Goal: Transaction & Acquisition: Purchase product/service

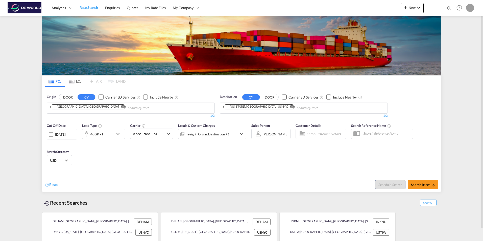
click at [66, 110] on md-chips-wrap "[GEOGRAPHIC_DATA], [GEOGRAPHIC_DATA]" at bounding box center [113, 107] width 128 height 9
click at [121, 107] on md-icon "Remove" at bounding box center [123, 107] width 4 height 4
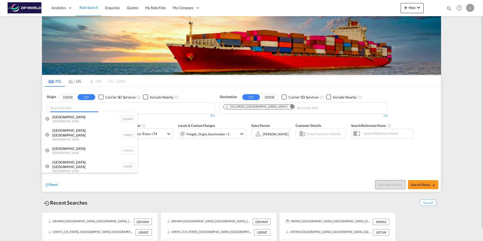
click at [57, 108] on body "Analytics Dashboard Rate Search Enquiries Quotes My Rate Files My Company" at bounding box center [241, 120] width 483 height 241
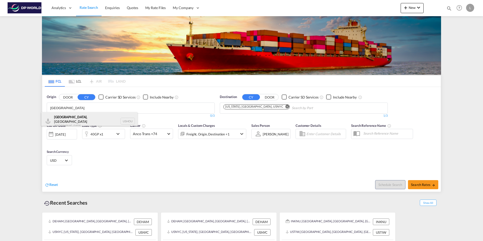
type input "[GEOGRAPHIC_DATA]"
click at [79, 118] on div "[GEOGRAPHIC_DATA] , [GEOGRAPHIC_DATA] [GEOGRAPHIC_DATA] USHOU" at bounding box center [89, 121] width 96 height 18
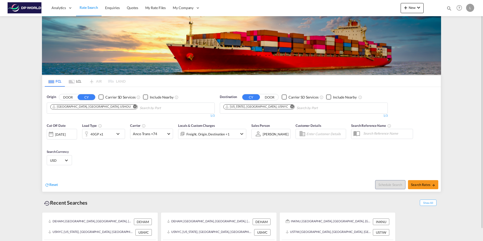
click at [290, 107] on md-icon "Remove" at bounding box center [292, 107] width 4 height 4
click at [249, 109] on input "Chips input." at bounding box center [247, 108] width 48 height 8
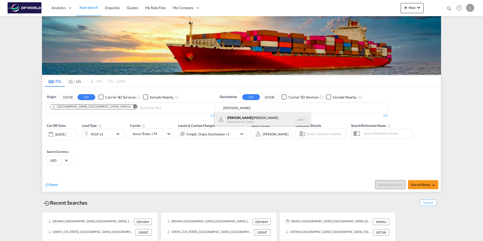
type input "[PERSON_NAME]"
click at [258, 118] on div "[PERSON_NAME] [GEOGRAPHIC_DATA] GBFXT" at bounding box center [262, 119] width 96 height 15
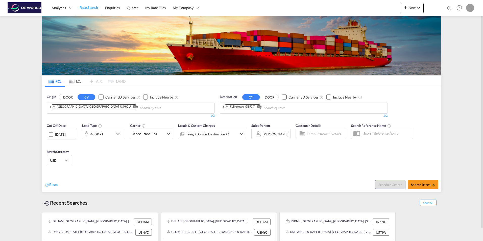
click at [105, 135] on div "40GP x1" at bounding box center [97, 134] width 31 height 10
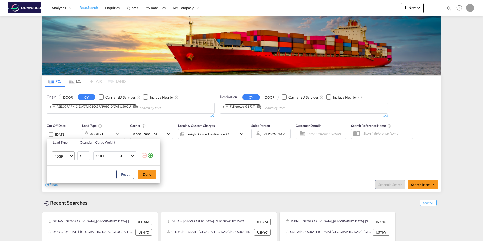
click at [70, 155] on md-select-value "40GP" at bounding box center [64, 156] width 20 height 9
click at [63, 168] on div "40HC" at bounding box center [59, 168] width 9 height 5
click at [150, 175] on button "Done" at bounding box center [147, 174] width 18 height 9
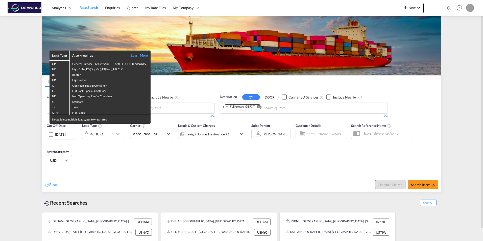
click at [108, 137] on div "Load Type Also known as Learn More GP General Purpose, DV(Dry Van), FT(Feet), H…" at bounding box center [241, 120] width 483 height 241
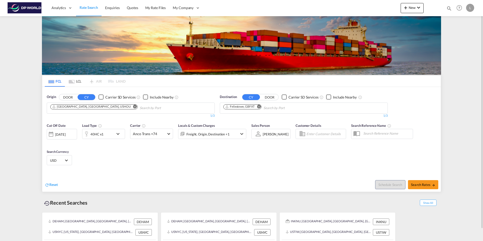
click at [107, 136] on div "40HC x1" at bounding box center [97, 134] width 31 height 10
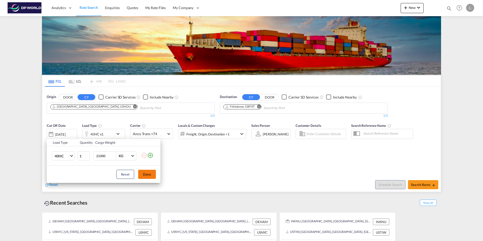
click at [145, 173] on button "Done" at bounding box center [147, 174] width 18 height 9
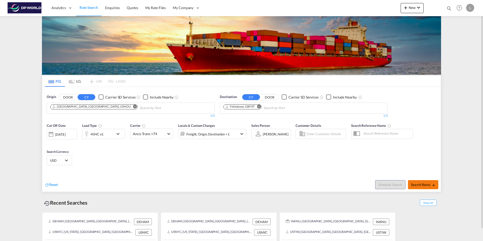
click at [419, 187] on button "Search Rates" at bounding box center [423, 184] width 30 height 9
type input "USHOU to GBFXT / [DATE]"
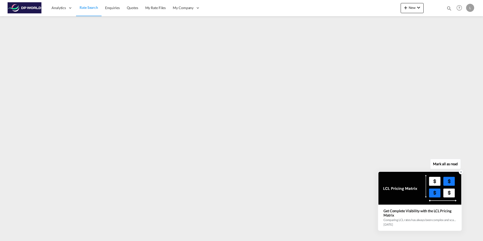
click at [459, 173] on div at bounding box center [461, 172] width 5 height 5
